Goal: Information Seeking & Learning: Learn about a topic

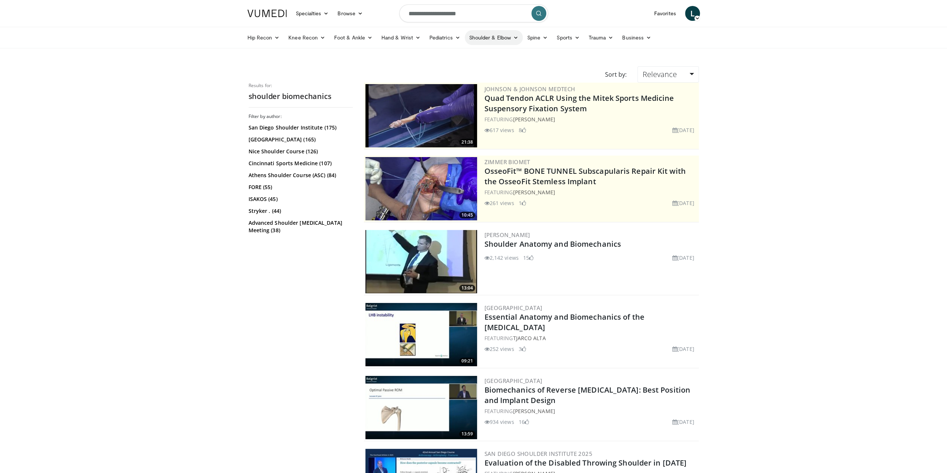
click at [513, 36] on icon at bounding box center [515, 37] width 5 height 5
click at [452, 67] on link "Shoulder" at bounding box center [478, 67] width 89 height 12
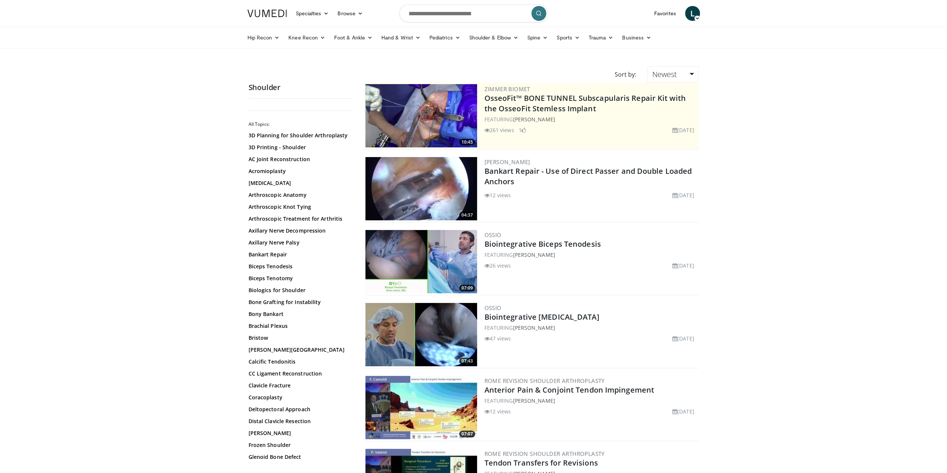
click at [430, 117] on img at bounding box center [422, 115] width 112 height 63
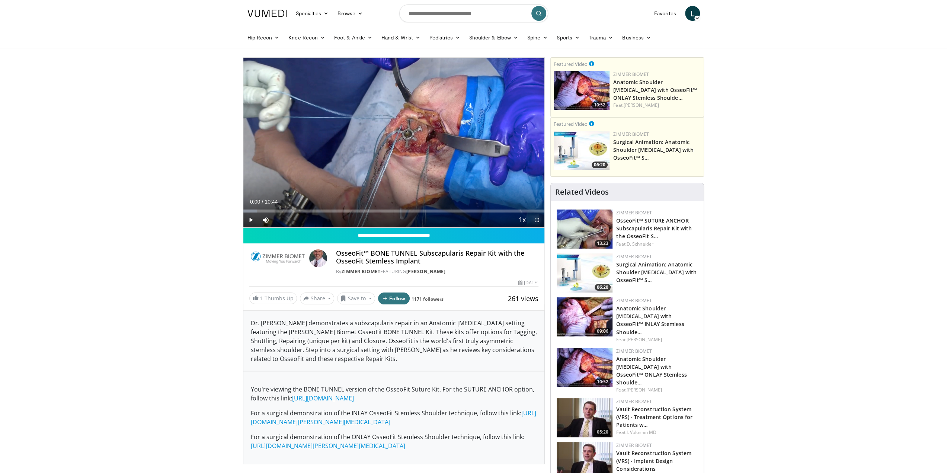
click at [536, 217] on span "Video Player" at bounding box center [537, 220] width 15 height 15
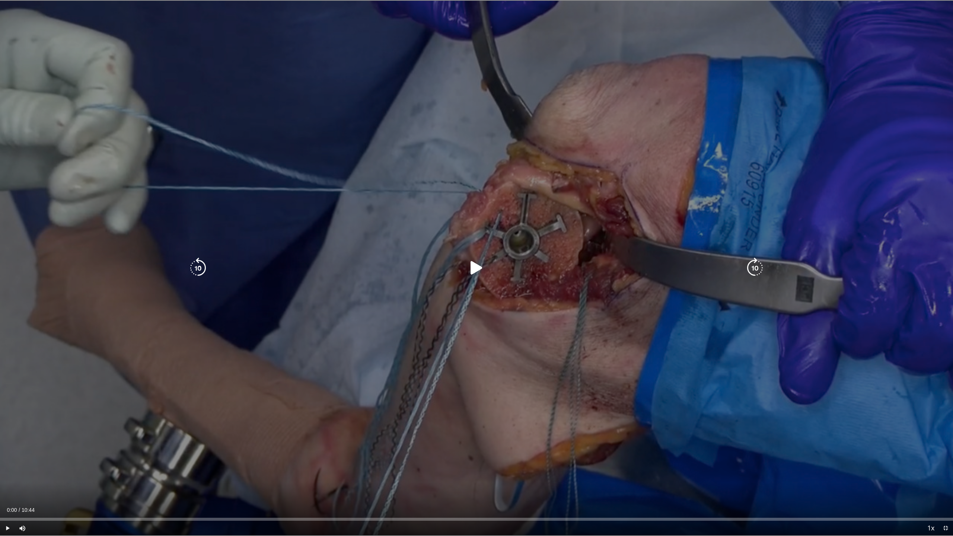
click at [471, 268] on icon "Video Player" at bounding box center [476, 268] width 21 height 21
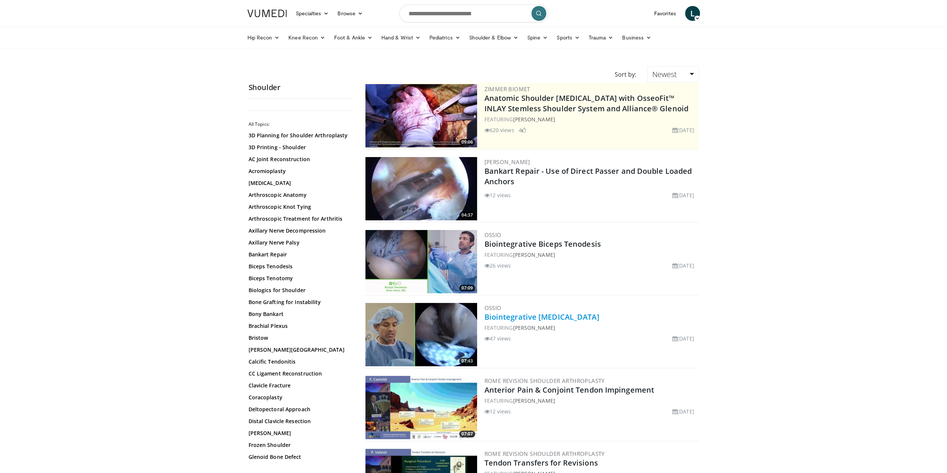
click at [523, 314] on link "Biointegrative [MEDICAL_DATA]" at bounding box center [542, 317] width 115 height 10
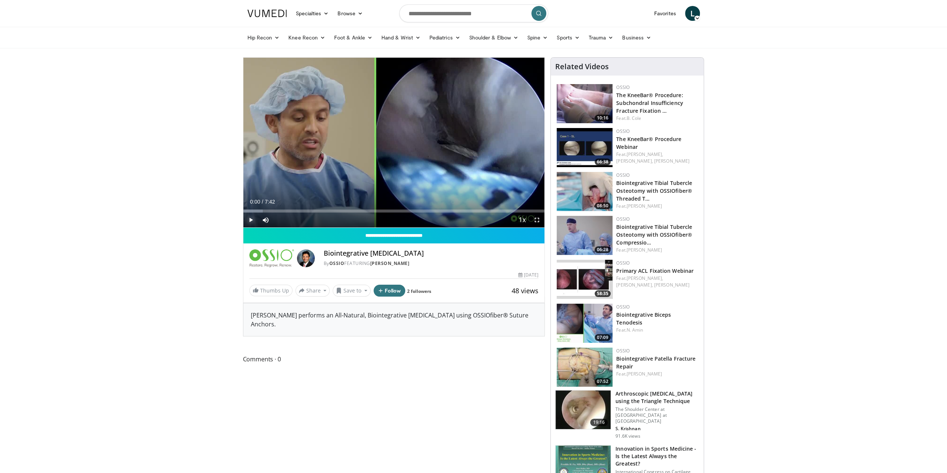
click at [248, 220] on span "Video Player" at bounding box center [250, 220] width 15 height 15
click at [536, 218] on span "Video Player" at bounding box center [537, 220] width 15 height 15
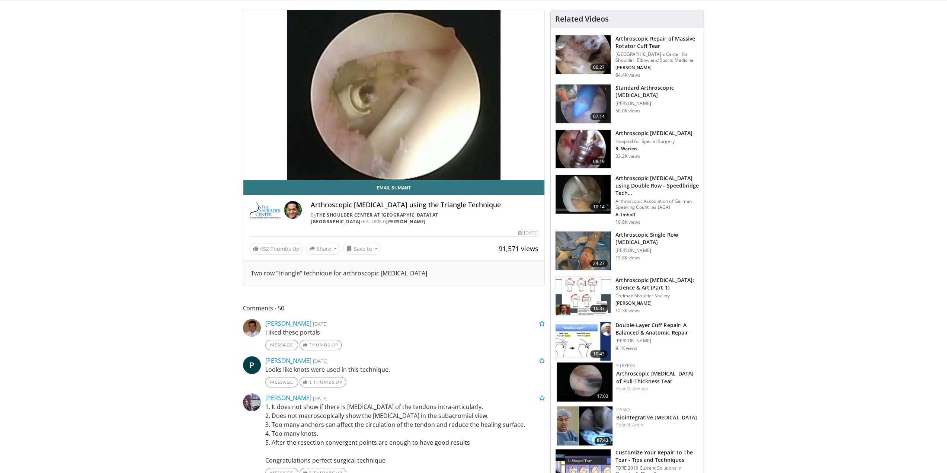
scroll to position [74, 0]
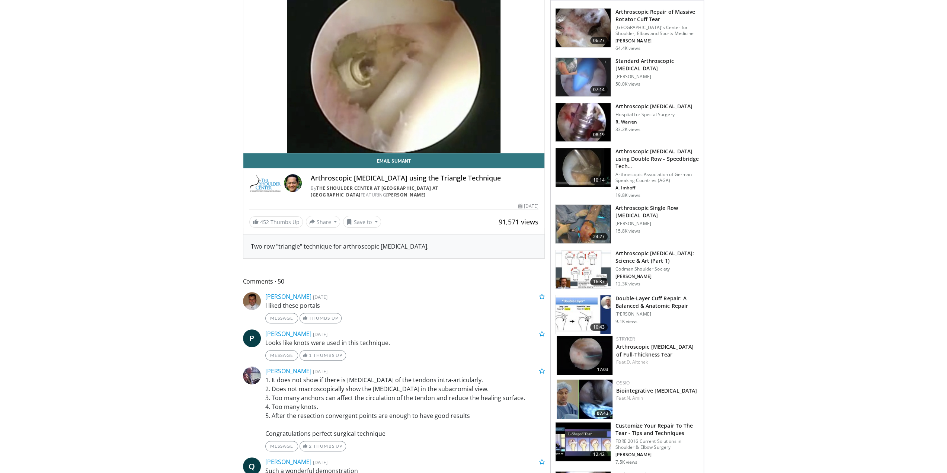
click at [643, 262] on h3 "Arthroscopic [MEDICAL_DATA]: Science & Art (Part 1)" at bounding box center [658, 257] width 84 height 15
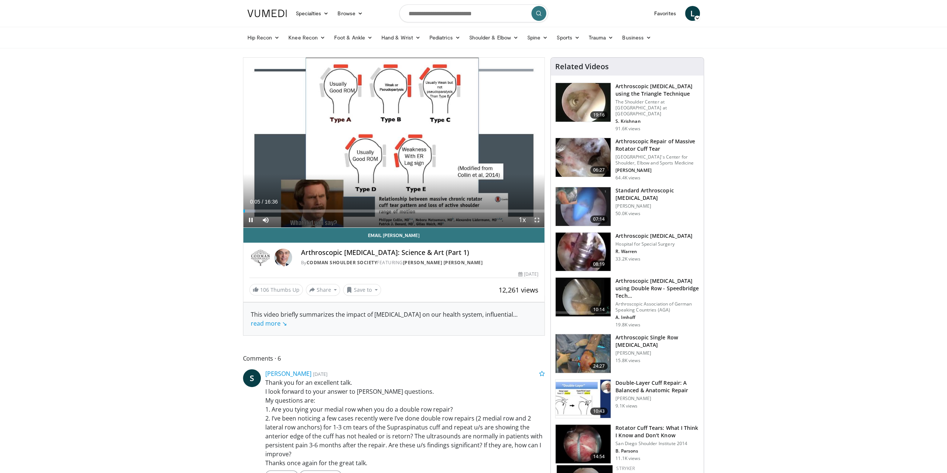
click at [538, 220] on span "Video Player" at bounding box center [537, 220] width 15 height 15
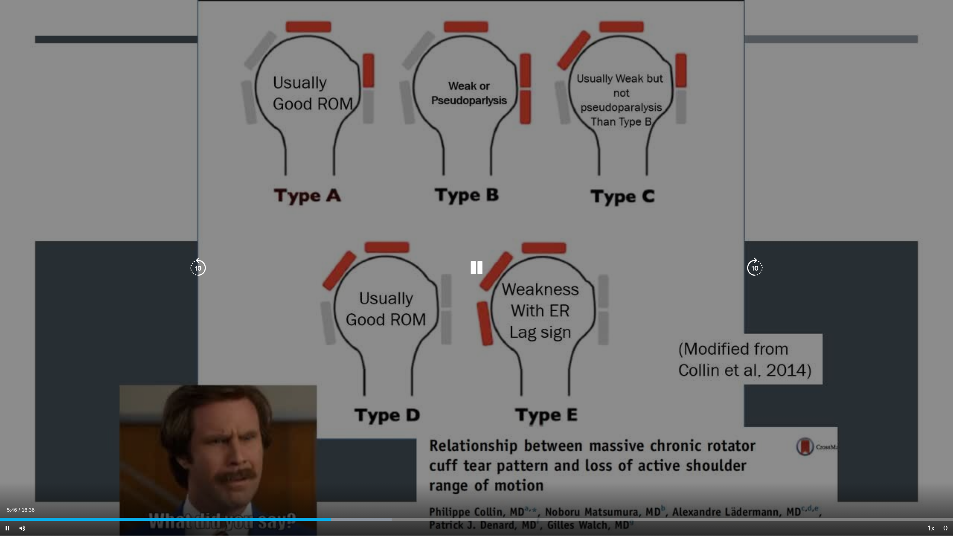
click at [466, 459] on div "10 seconds Tap to unmute" at bounding box center [476, 268] width 953 height 536
click at [467, 459] on div "10 seconds Tap to unmute" at bounding box center [476, 268] width 953 height 536
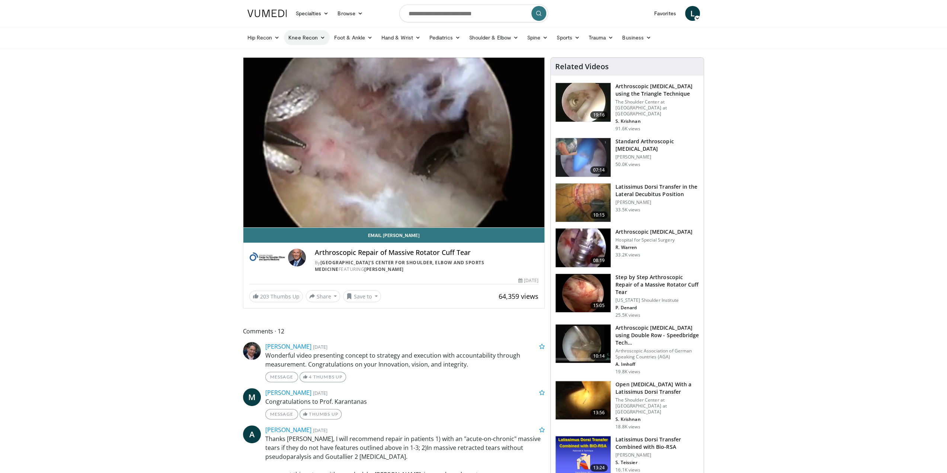
click at [322, 36] on icon at bounding box center [322, 37] width 5 height 5
click at [319, 77] on link "Knee Preservation" at bounding box center [328, 79] width 89 height 12
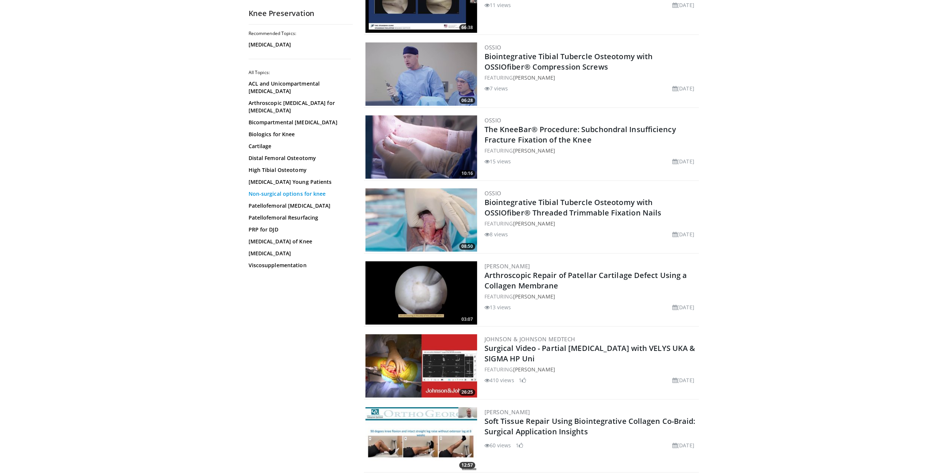
scroll to position [223, 0]
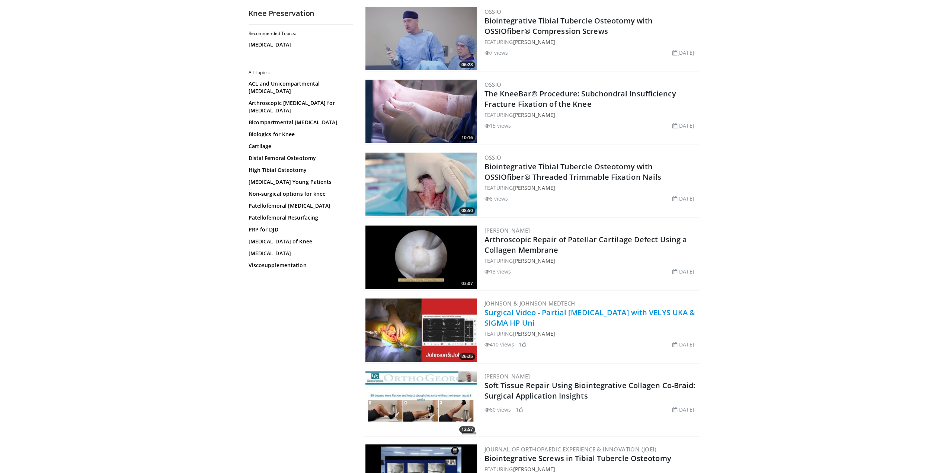
click at [507, 315] on link "Surgical Video - Partial Knee Arthroplasty with VELYS UKA & SIGMA HP Uni" at bounding box center [590, 317] width 211 height 20
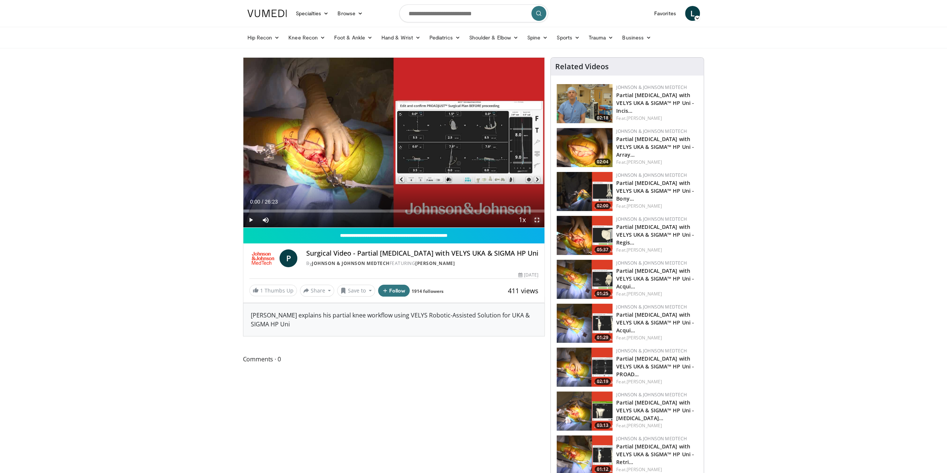
click at [537, 220] on span "Video Player" at bounding box center [537, 220] width 15 height 15
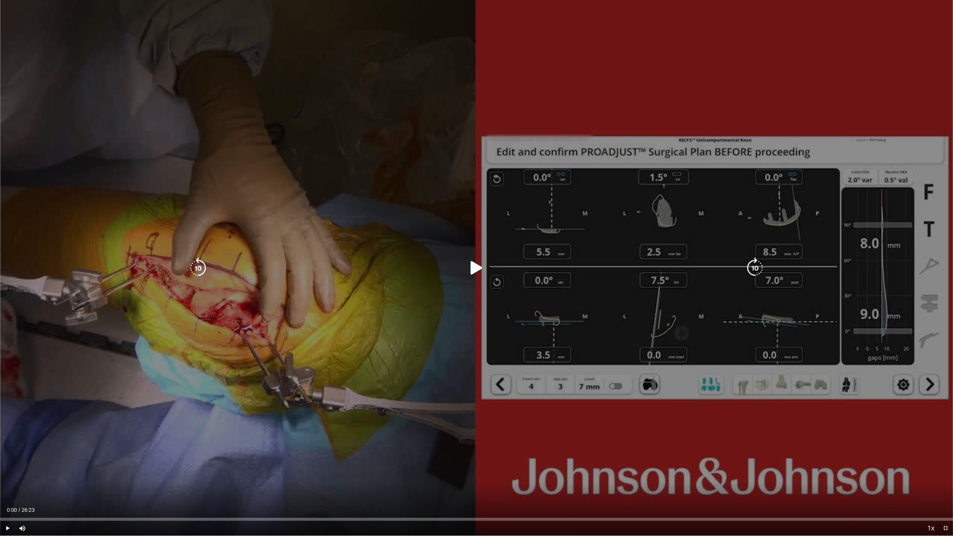
click at [472, 266] on icon "Video Player" at bounding box center [476, 268] width 21 height 21
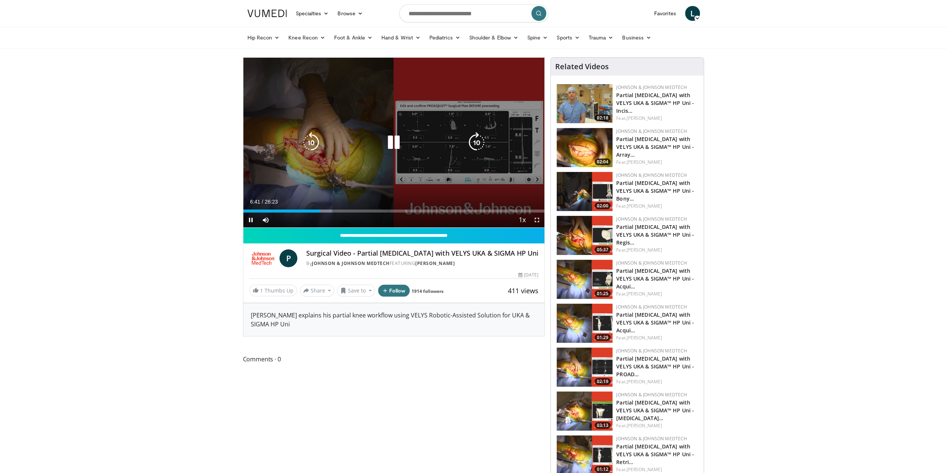
click at [396, 143] on icon "Video Player" at bounding box center [393, 142] width 21 height 21
